Goal: Information Seeking & Learning: Learn about a topic

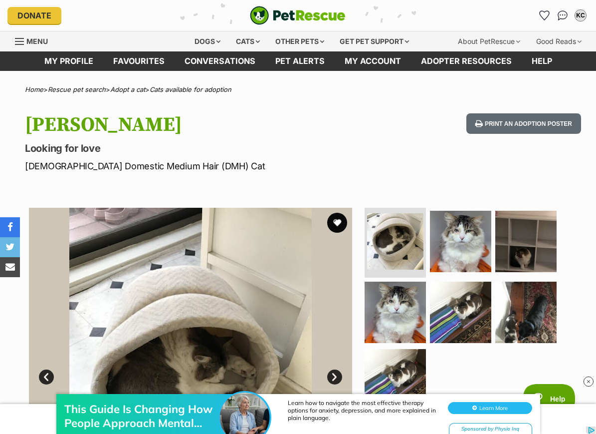
click at [564, 16] on img "Conversations" at bounding box center [563, 15] width 10 height 10
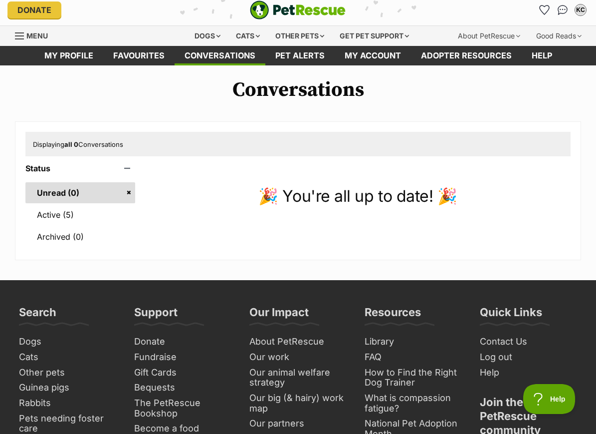
scroll to position [6, 0]
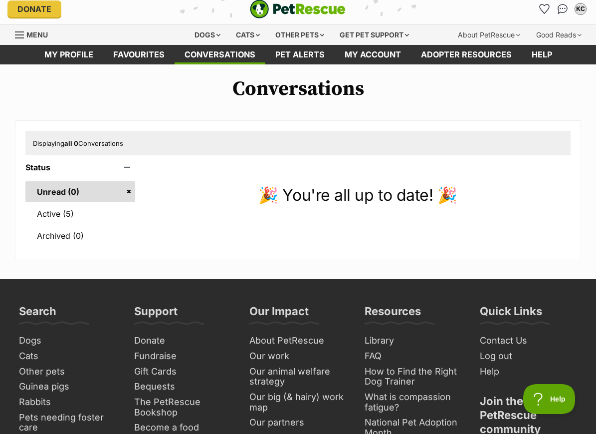
click at [109, 212] on link "Active (5)" at bounding box center [80, 213] width 110 height 21
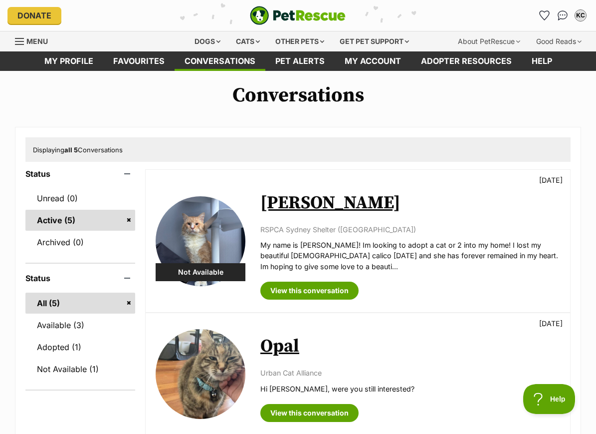
click at [99, 369] on link "Not Available (1)" at bounding box center [80, 368] width 110 height 21
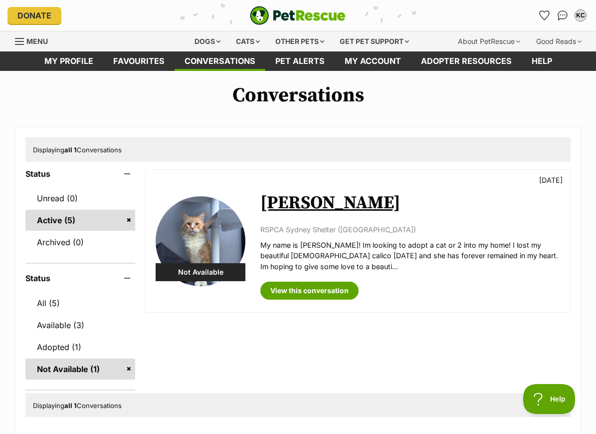
click at [102, 345] on link "Adopted (1)" at bounding box center [80, 346] width 110 height 21
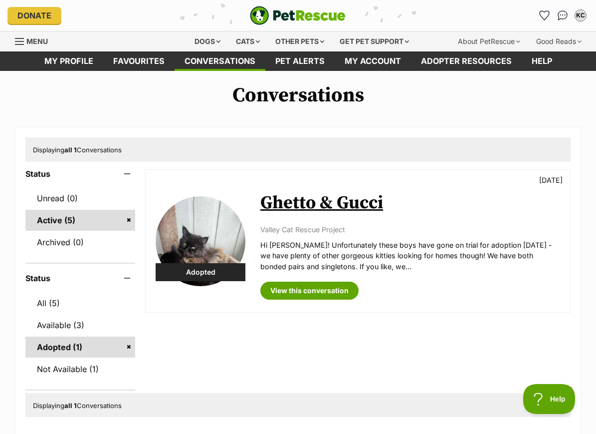
click at [243, 37] on div "Cats" at bounding box center [248, 41] width 38 height 20
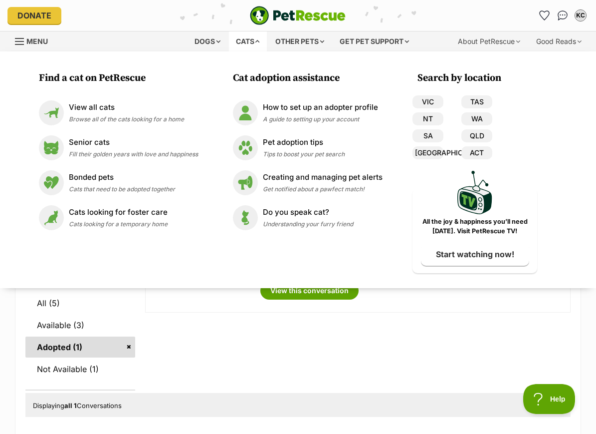
click at [135, 108] on p "View all cats" at bounding box center [126, 107] width 115 height 11
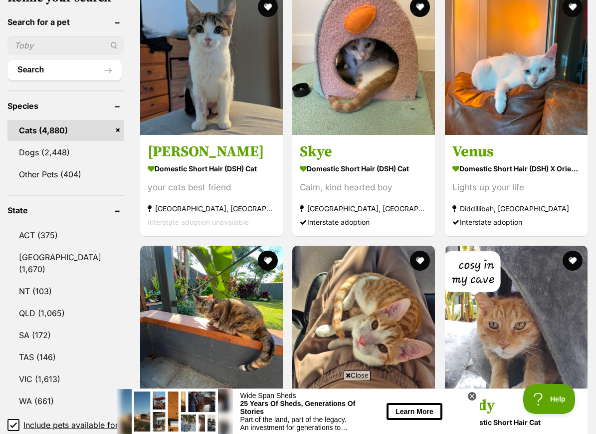
click at [75, 246] on link "NSW (1,670)" at bounding box center [65, 262] width 117 height 33
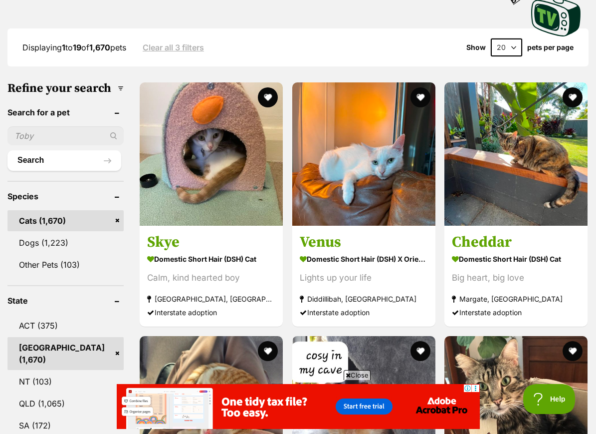
click at [64, 126] on input "text" at bounding box center [65, 135] width 116 height 19
click at [83, 126] on input "maine" at bounding box center [65, 135] width 116 height 19
click at [88, 126] on input "maine" at bounding box center [65, 135] width 116 height 19
type input "maine"
click at [51, 150] on button "Search" at bounding box center [64, 160] width 114 height 20
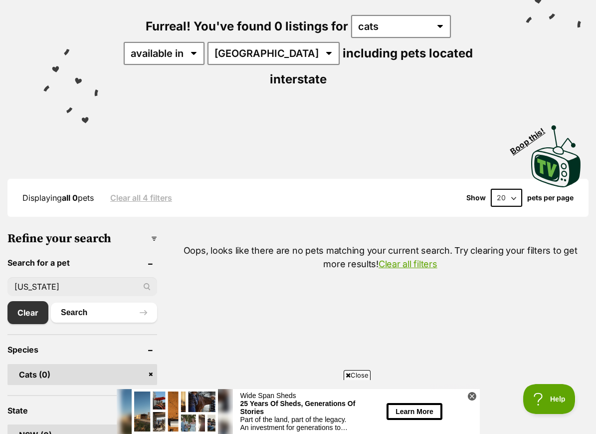
click at [30, 301] on link "Clear" at bounding box center [27, 312] width 41 height 23
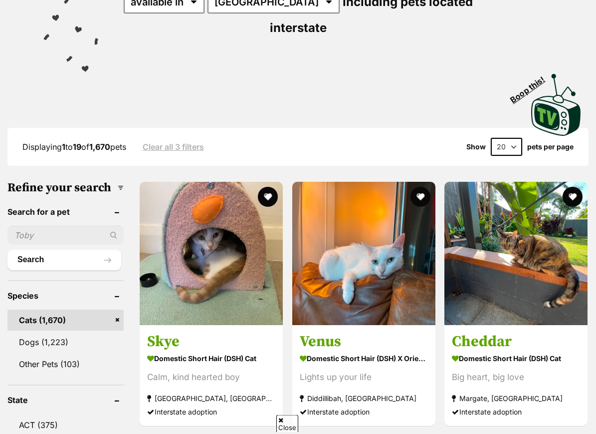
scroll to position [204, 0]
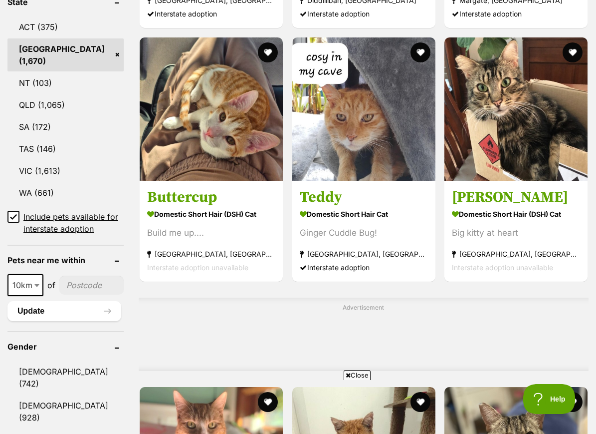
click at [84, 275] on input"] "postcode" at bounding box center [91, 284] width 64 height 19
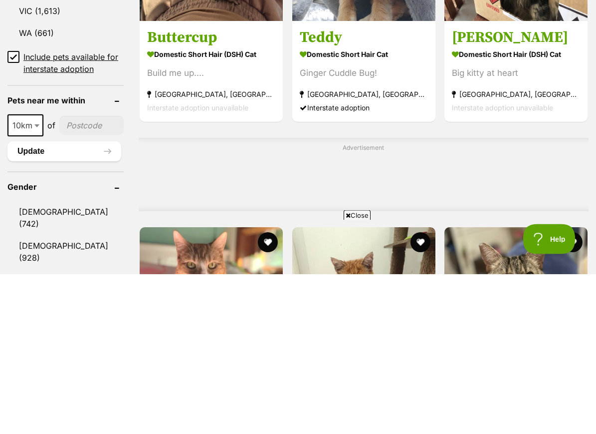
scroll to position [0, 0]
type input"] "2193"
click at [79, 301] on button "Update" at bounding box center [64, 311] width 114 height 20
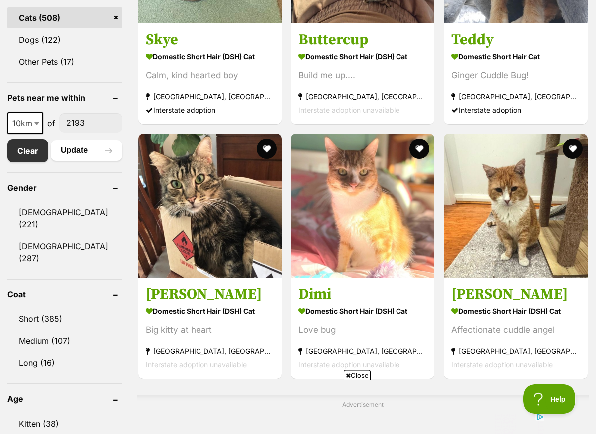
scroll to position [443, 0]
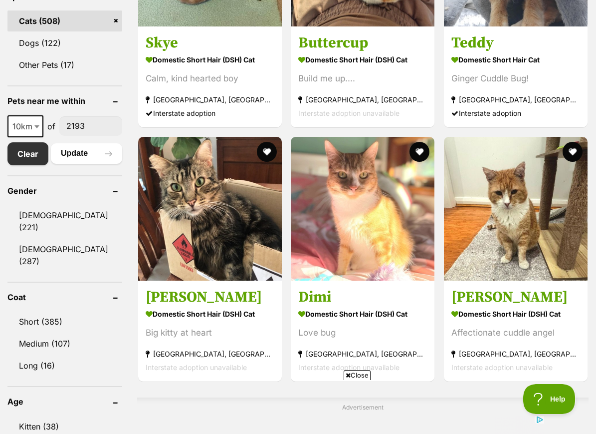
click at [30, 133] on span "10km" at bounding box center [25, 126] width 34 height 14
select select "25"
click at [93, 155] on div "10km 25km 50km 100km 250km 25km of 2193 Clear Update" at bounding box center [64, 140] width 115 height 50
click at [96, 163] on button "Update" at bounding box center [86, 153] width 71 height 20
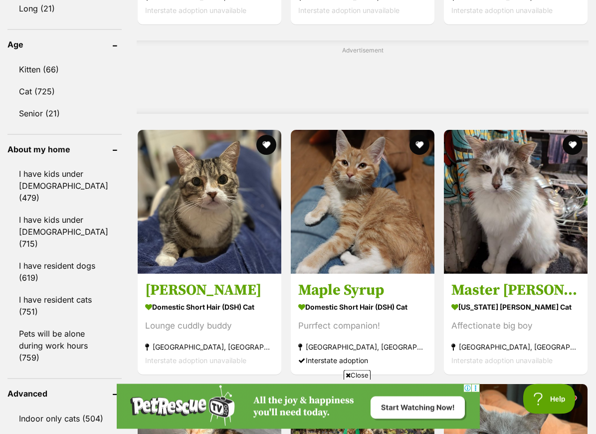
scroll to position [801, 0]
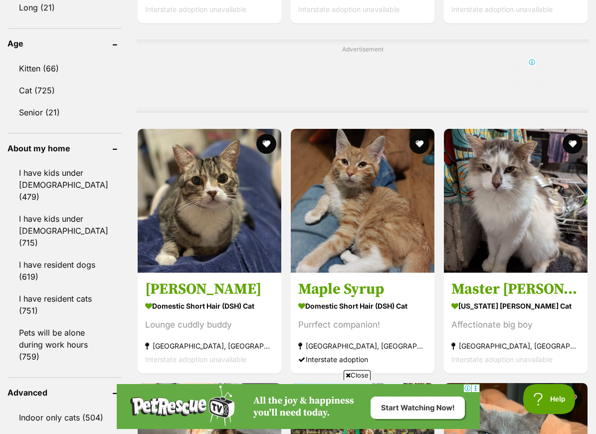
click at [559, 313] on strong "Maine Coon Cat" at bounding box center [516, 305] width 129 height 14
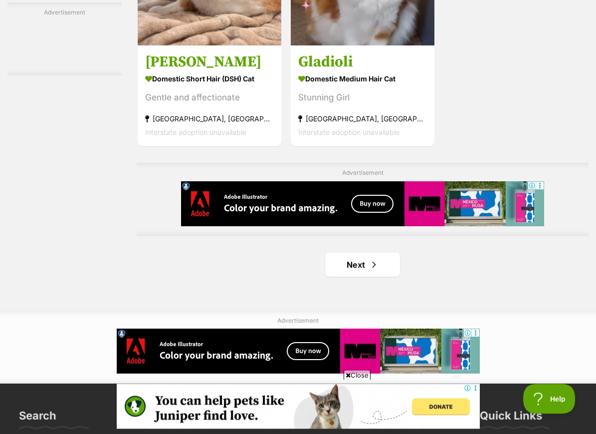
scroll to position [2137, 0]
click at [372, 270] on span "Next page" at bounding box center [374, 264] width 10 height 12
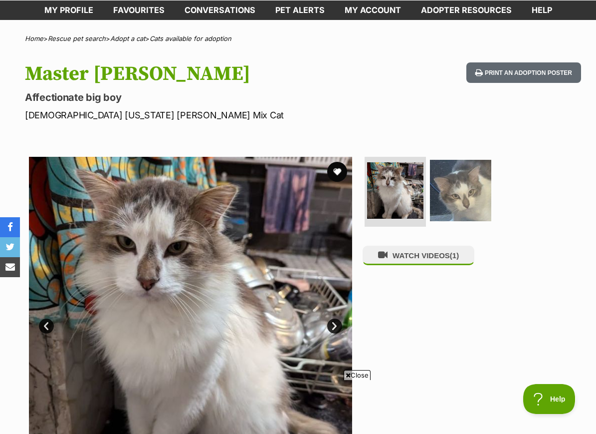
click at [458, 191] on img at bounding box center [460, 190] width 61 height 61
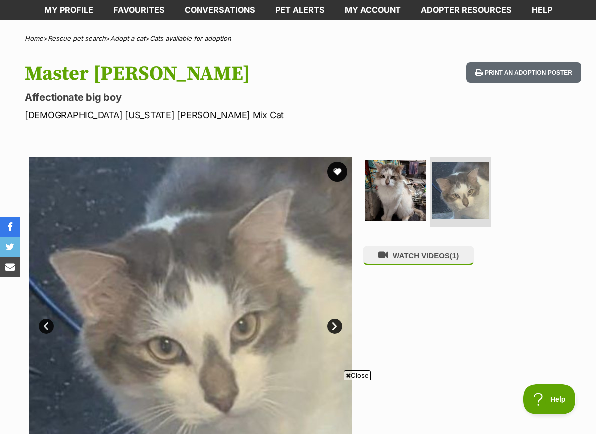
click at [397, 202] on img at bounding box center [395, 190] width 61 height 61
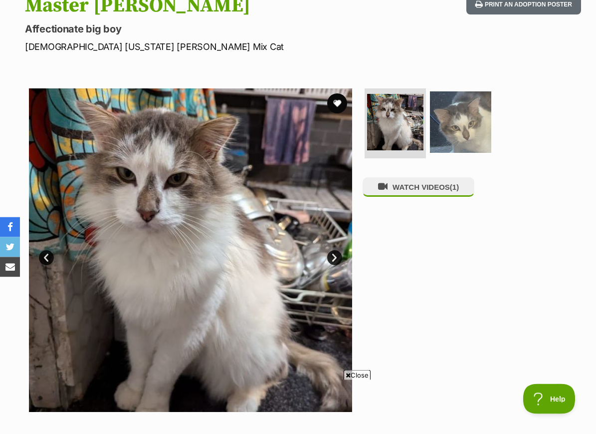
scroll to position [119, 0]
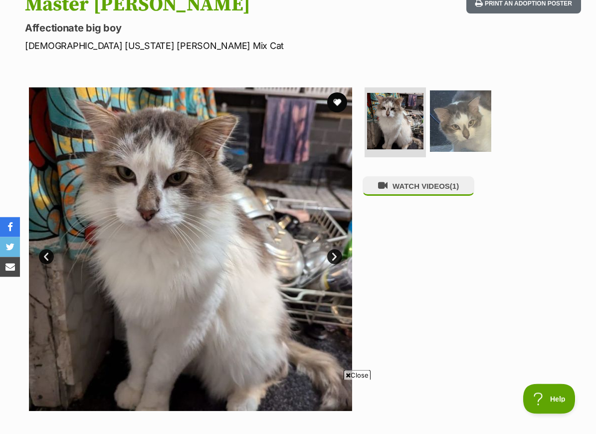
click at [338, 259] on link "Next" at bounding box center [334, 256] width 15 height 15
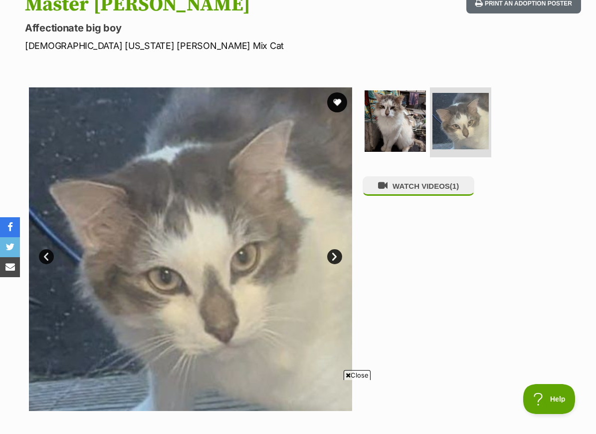
click at [338, 259] on link "Next" at bounding box center [334, 256] width 15 height 15
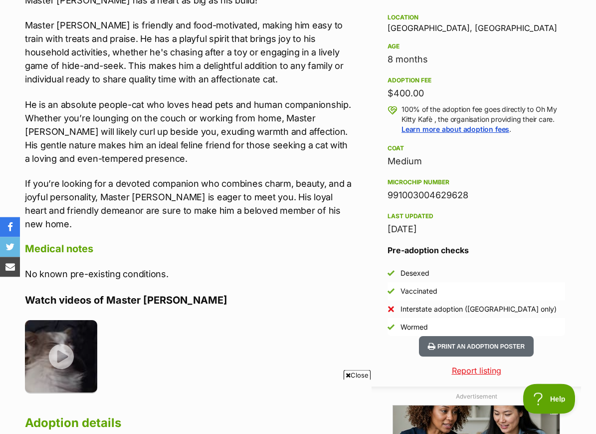
scroll to position [657, 0]
click at [67, 345] on img at bounding box center [61, 356] width 72 height 72
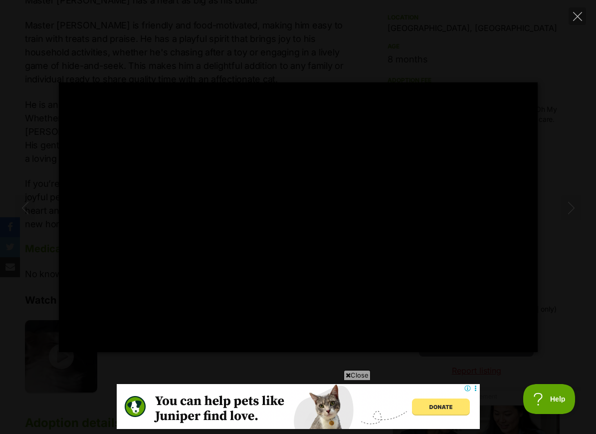
scroll to position [0, 0]
click at [88, 427] on div "Pause Play % buffered 00:00 -00:23 Unmute Mute Disable captions Enable captions…" at bounding box center [298, 217] width 596 height 434
type input "52.1"
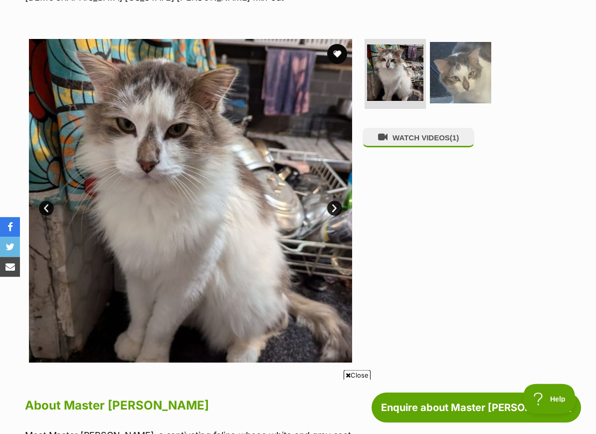
scroll to position [169, 0]
click at [389, 84] on img at bounding box center [395, 72] width 56 height 56
click at [410, 77] on img at bounding box center [395, 72] width 56 height 56
click at [456, 76] on img at bounding box center [460, 72] width 61 height 61
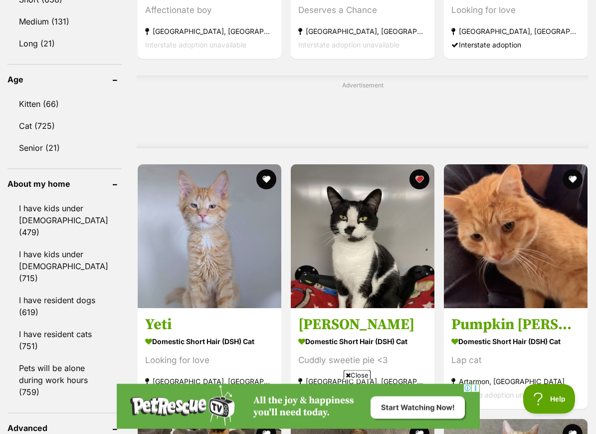
scroll to position [765, 0]
click at [217, 310] on link at bounding box center [210, 305] width 144 height 10
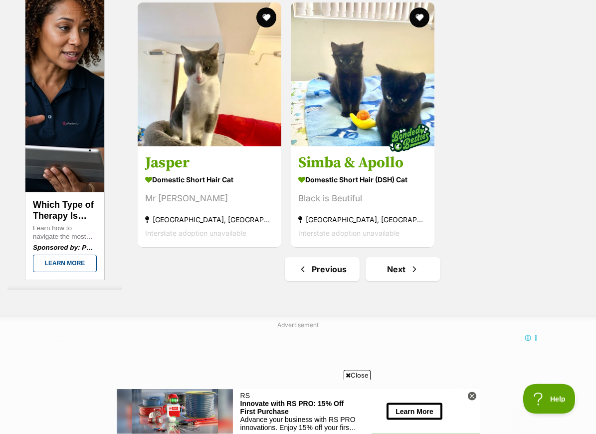
scroll to position [2132, 0]
click at [415, 281] on link "Next" at bounding box center [403, 269] width 75 height 24
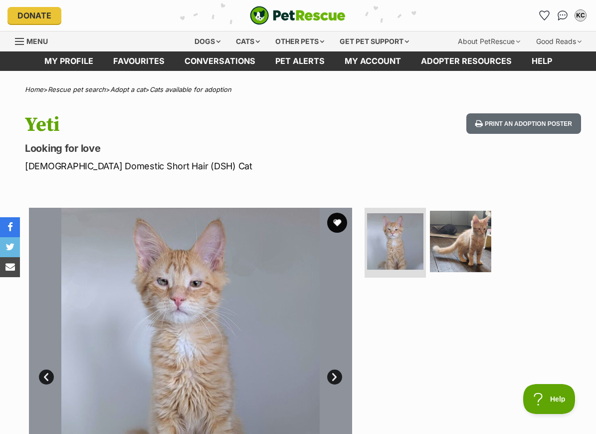
click at [458, 252] on img at bounding box center [460, 241] width 61 height 61
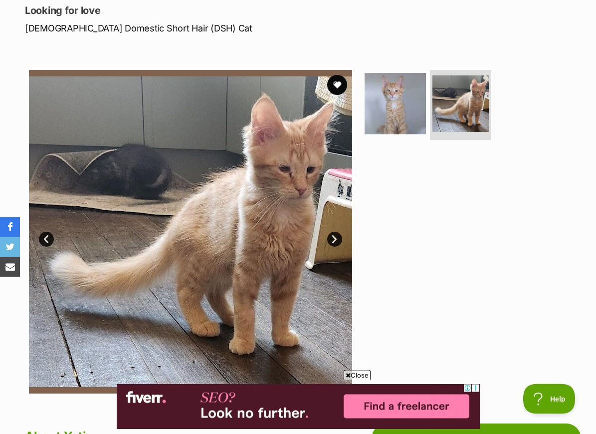
scroll to position [138, 0]
click at [406, 124] on img at bounding box center [395, 103] width 61 height 61
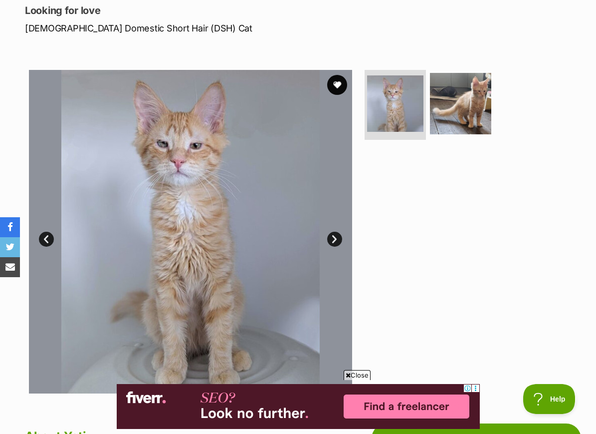
click at [344, 85] on button "favourite" at bounding box center [337, 85] width 20 height 20
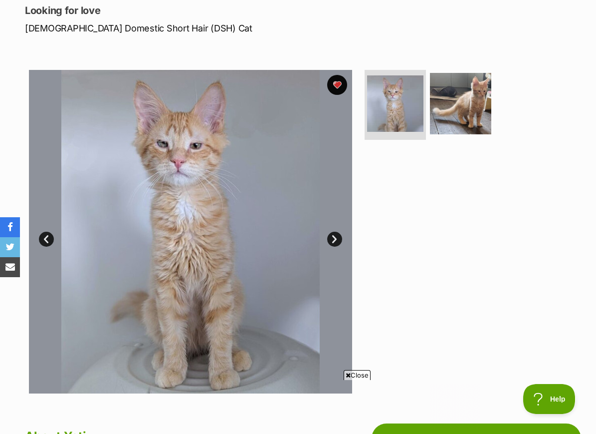
scroll to position [0, 0]
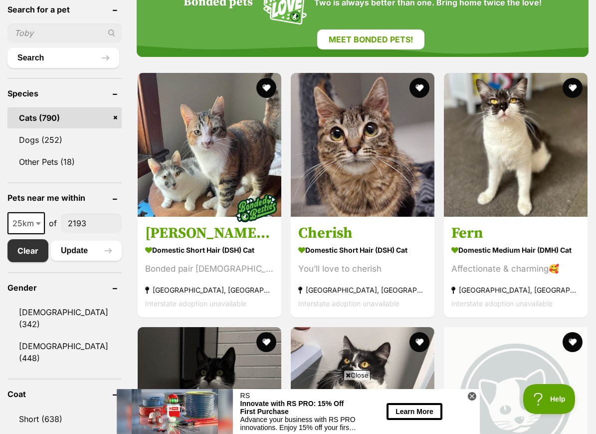
click at [373, 188] on img at bounding box center [363, 145] width 144 height 144
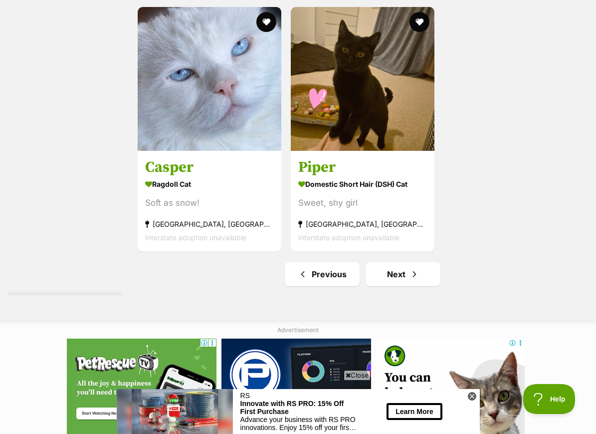
click at [418, 32] on button "favourite" at bounding box center [420, 22] width 20 height 20
click at [396, 286] on link "Next" at bounding box center [403, 274] width 75 height 24
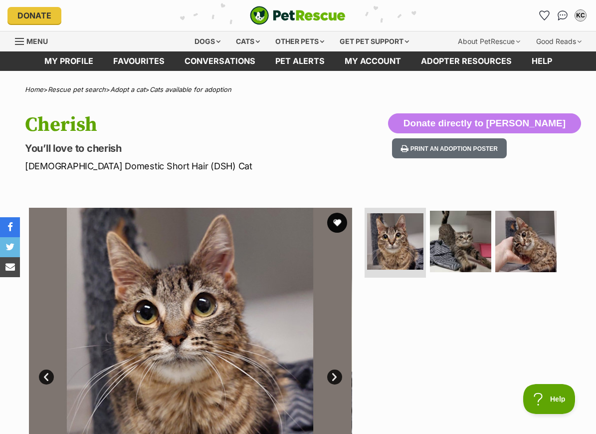
click at [446, 246] on img at bounding box center [460, 241] width 61 height 61
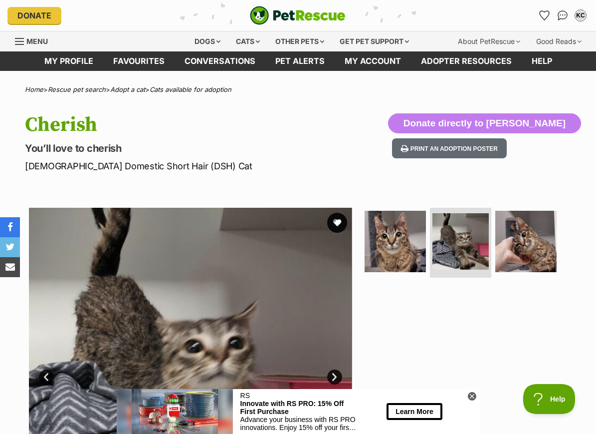
click at [532, 251] on img at bounding box center [525, 241] width 61 height 61
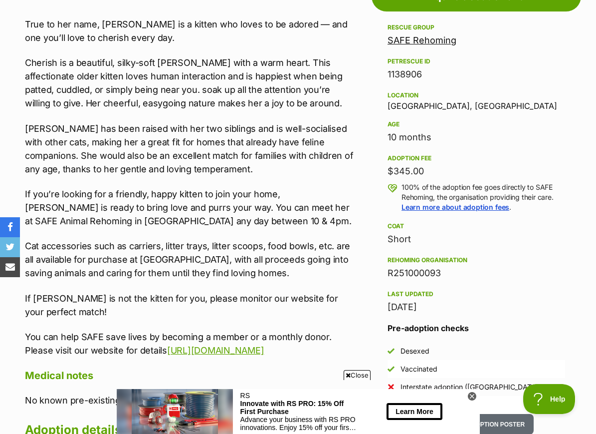
scroll to position [581, 0]
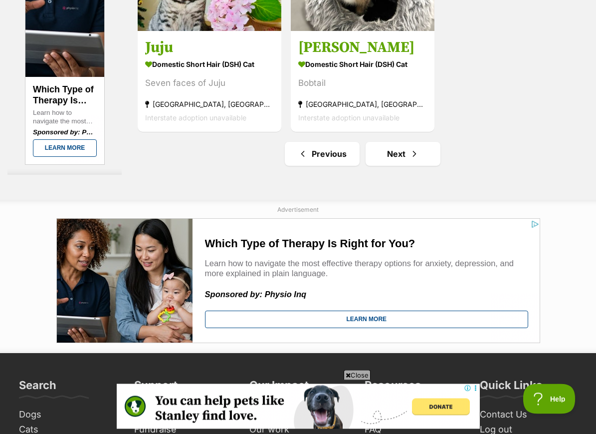
scroll to position [2247, 0]
click at [419, 166] on link "Next" at bounding box center [403, 154] width 75 height 24
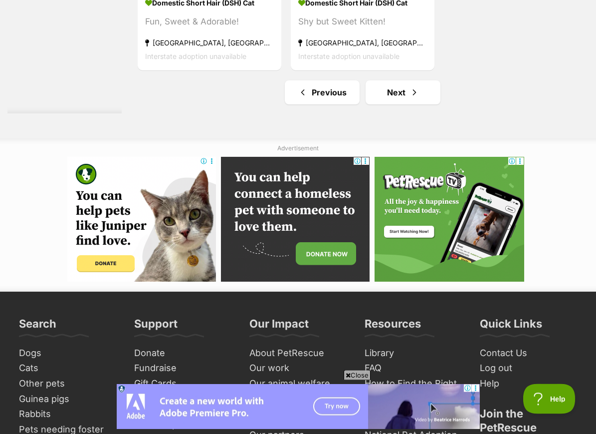
scroll to position [2309, 0]
click at [417, 104] on link "Next" at bounding box center [403, 92] width 75 height 24
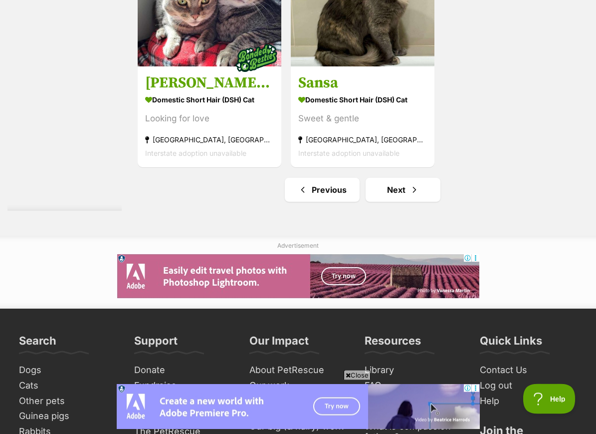
scroll to position [2306, 0]
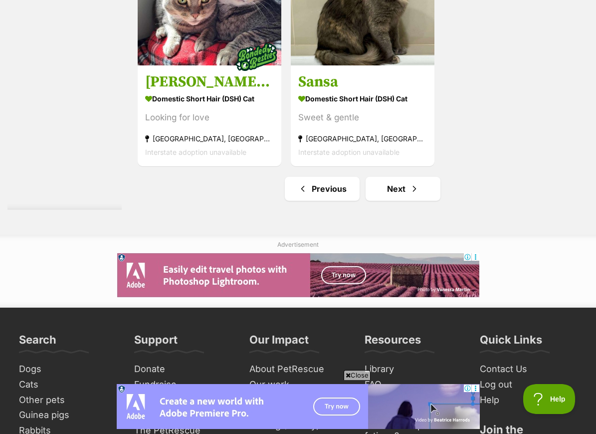
click at [410, 195] on span "Next page" at bounding box center [415, 189] width 10 height 12
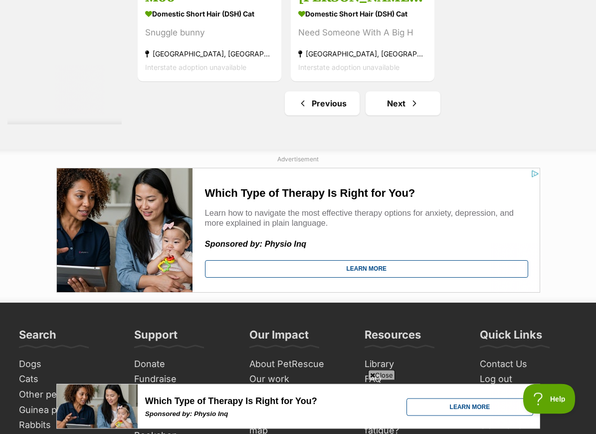
scroll to position [2299, 0]
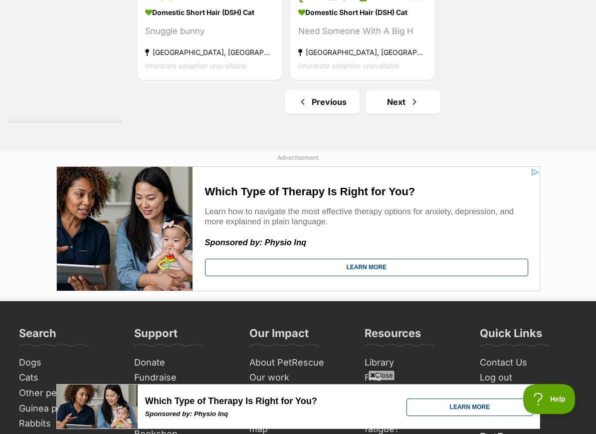
click at [416, 114] on link "Next" at bounding box center [403, 102] width 75 height 24
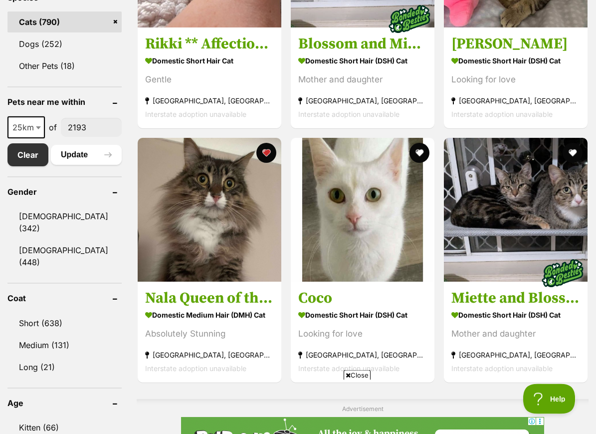
scroll to position [442, 0]
click at [224, 194] on img at bounding box center [210, 210] width 144 height 144
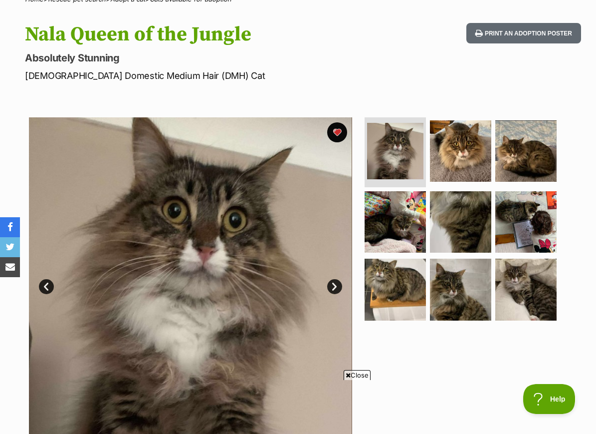
click at [468, 145] on img at bounding box center [460, 150] width 61 height 61
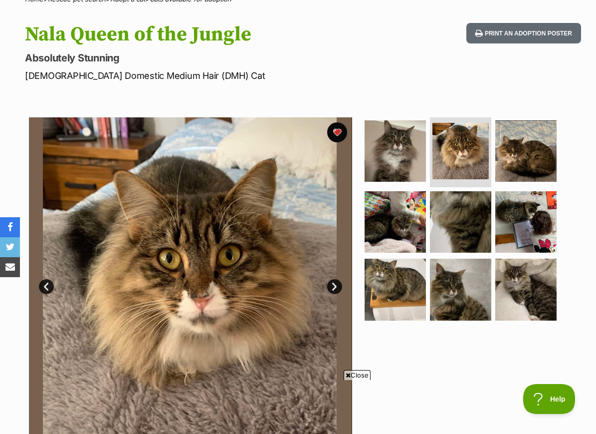
click at [532, 154] on img at bounding box center [525, 150] width 61 height 61
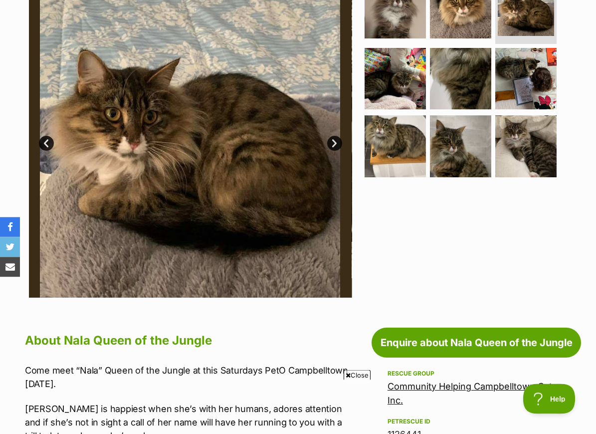
scroll to position [233, 0]
click at [547, 149] on img at bounding box center [525, 145] width 61 height 61
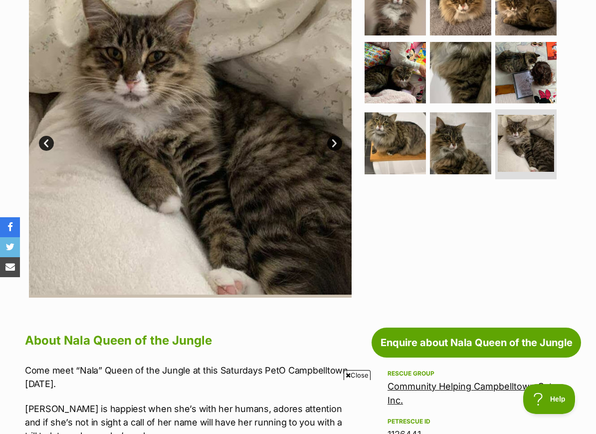
click at [519, 87] on img at bounding box center [525, 72] width 61 height 61
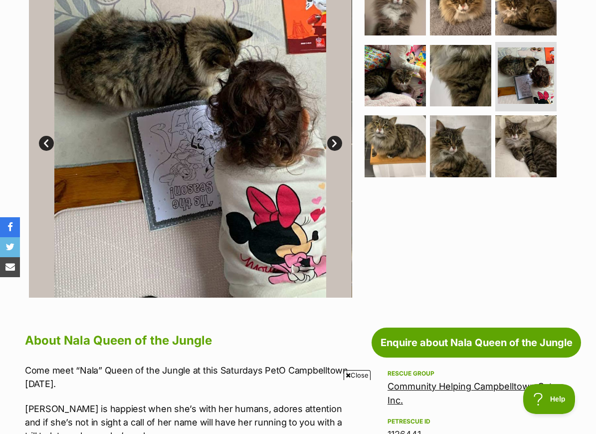
click at [458, 161] on img at bounding box center [460, 145] width 61 height 61
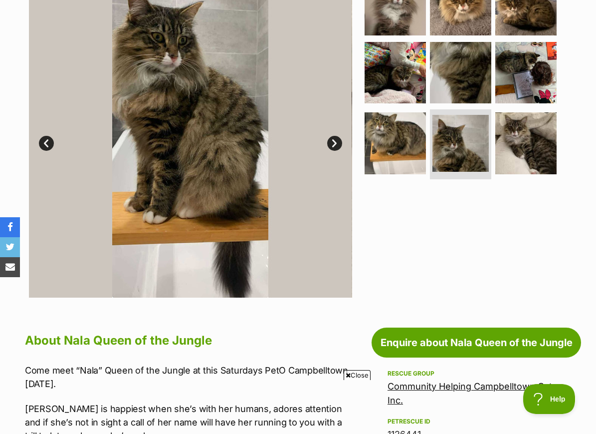
click at [399, 145] on img at bounding box center [395, 142] width 61 height 61
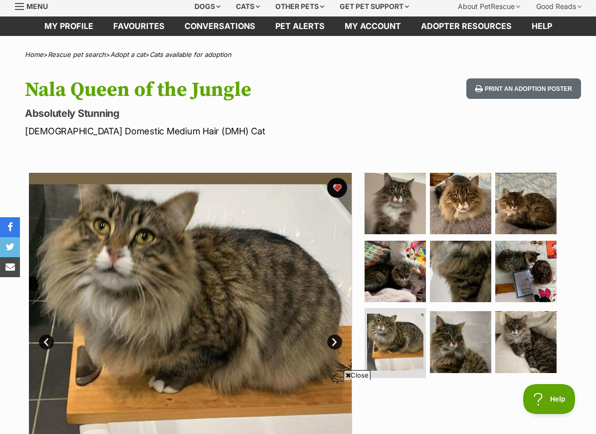
scroll to position [34, 0]
